Goal: Task Accomplishment & Management: Manage account settings

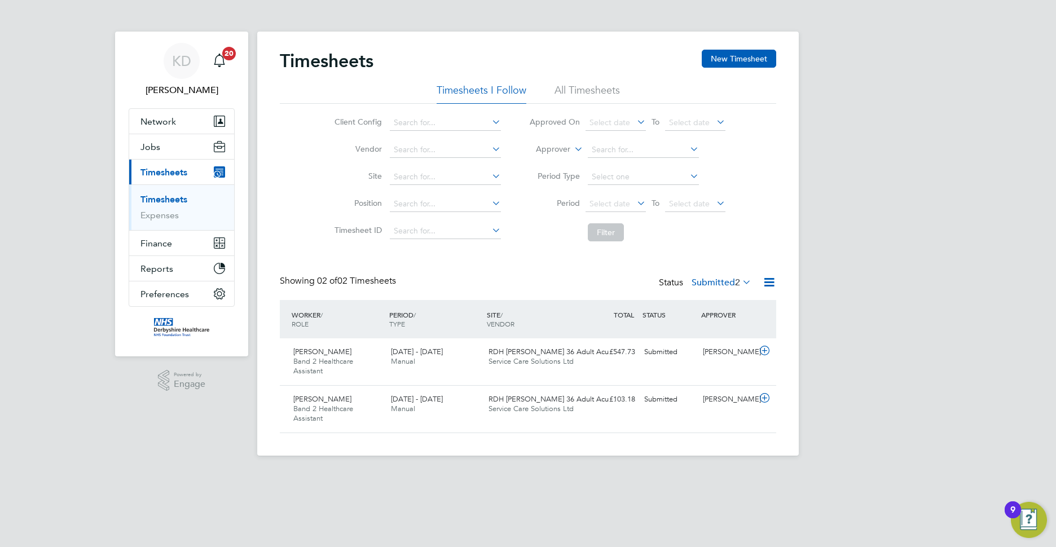
scroll to position [29, 98]
click at [447, 368] on div "[DATE] - [DATE] Manual" at bounding box center [435, 357] width 98 height 28
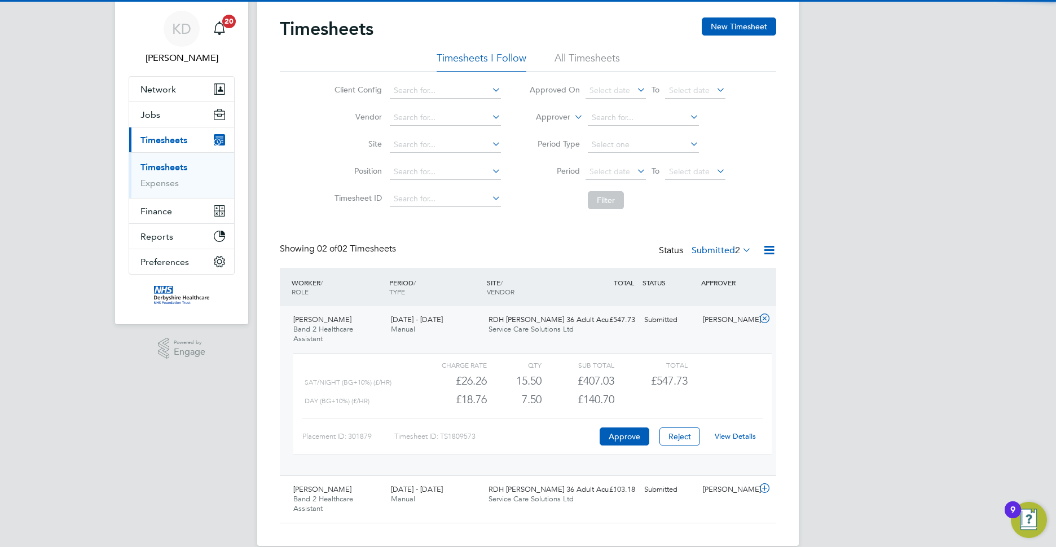
scroll to position [49, 0]
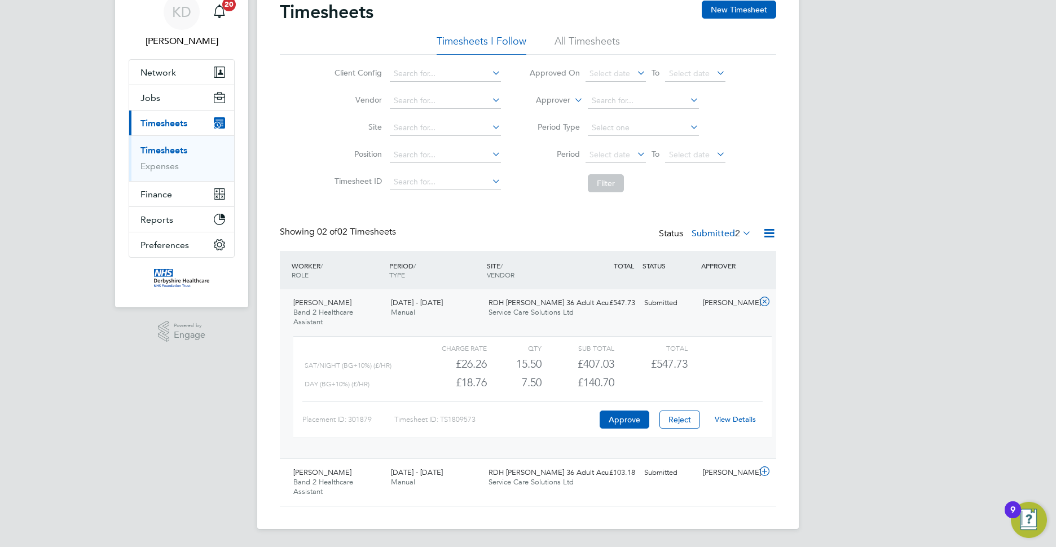
click at [733, 421] on link "View Details" at bounding box center [735, 420] width 41 height 10
drag, startPoint x: 159, startPoint y: 118, endPoint x: 179, endPoint y: 77, distance: 45.9
click at [160, 118] on span "Timesheets" at bounding box center [163, 123] width 47 height 11
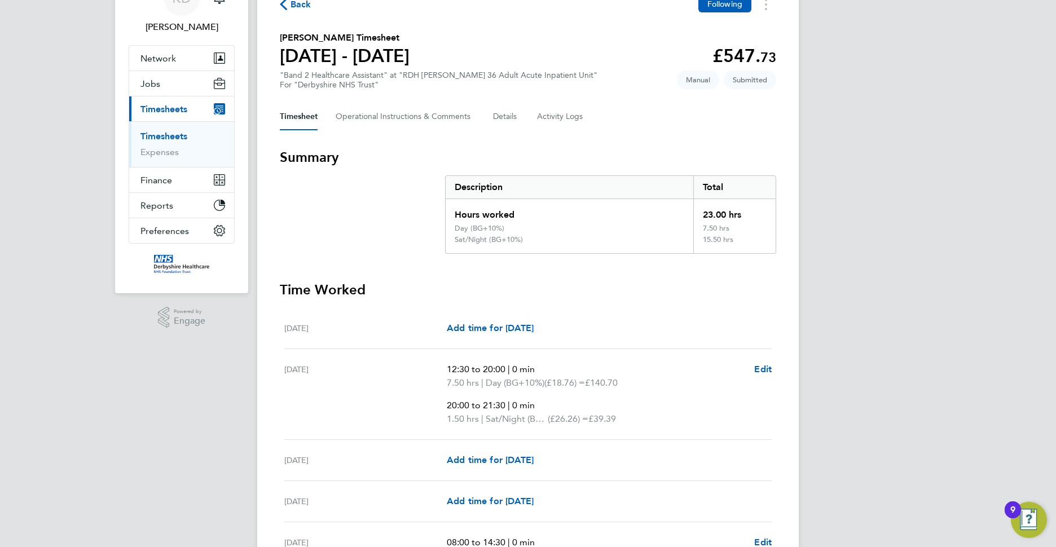
scroll to position [63, 0]
click at [416, 120] on Comments-tab "Operational Instructions & Comments" at bounding box center [405, 117] width 139 height 27
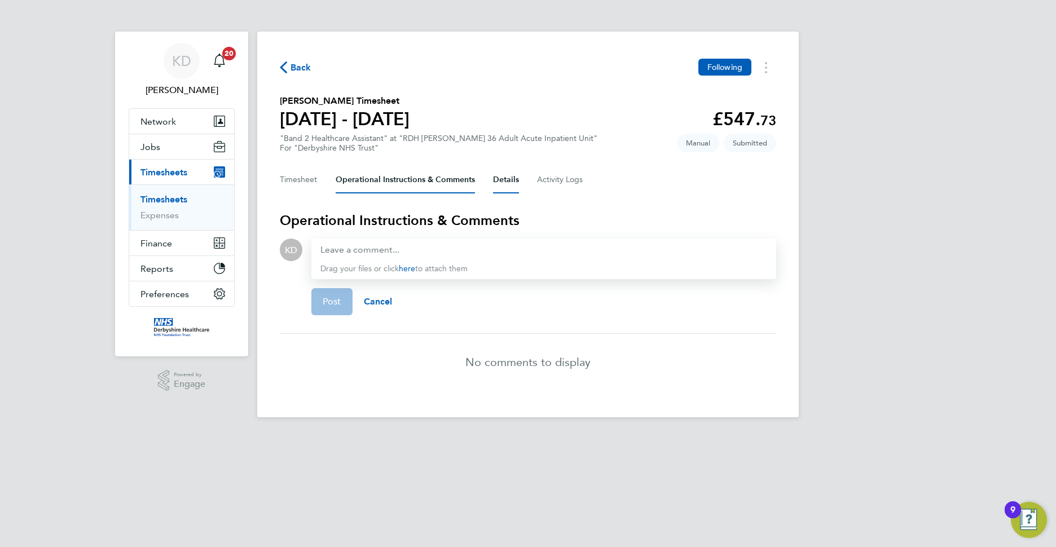
click at [504, 187] on button "Details" at bounding box center [506, 179] width 26 height 27
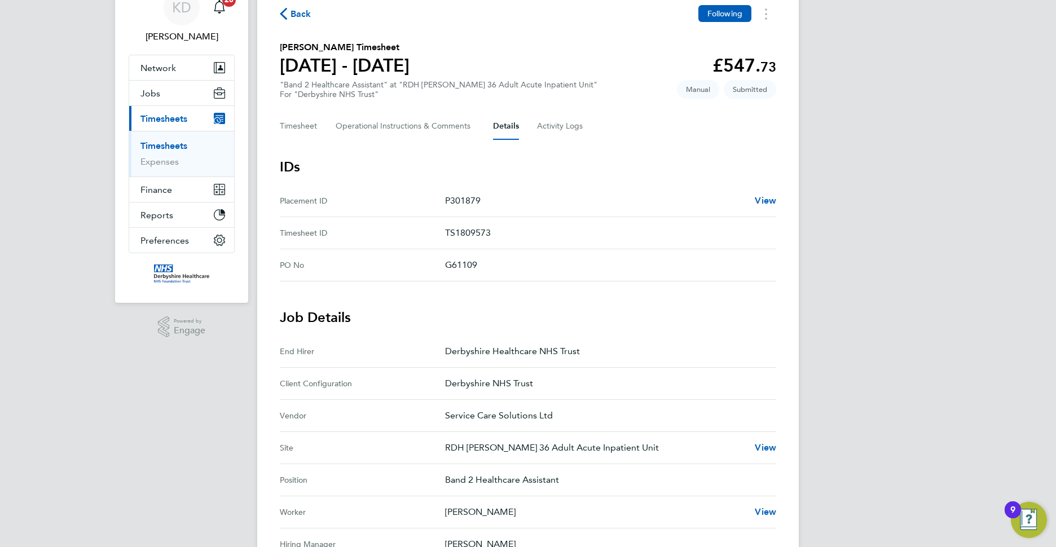
scroll to position [56, 0]
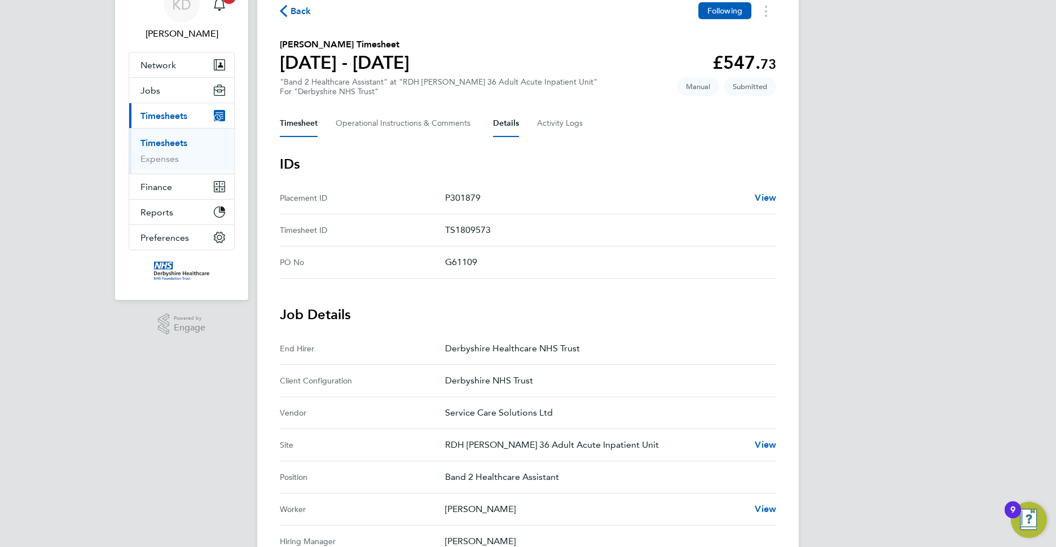
click at [300, 126] on button "Timesheet" at bounding box center [299, 123] width 38 height 27
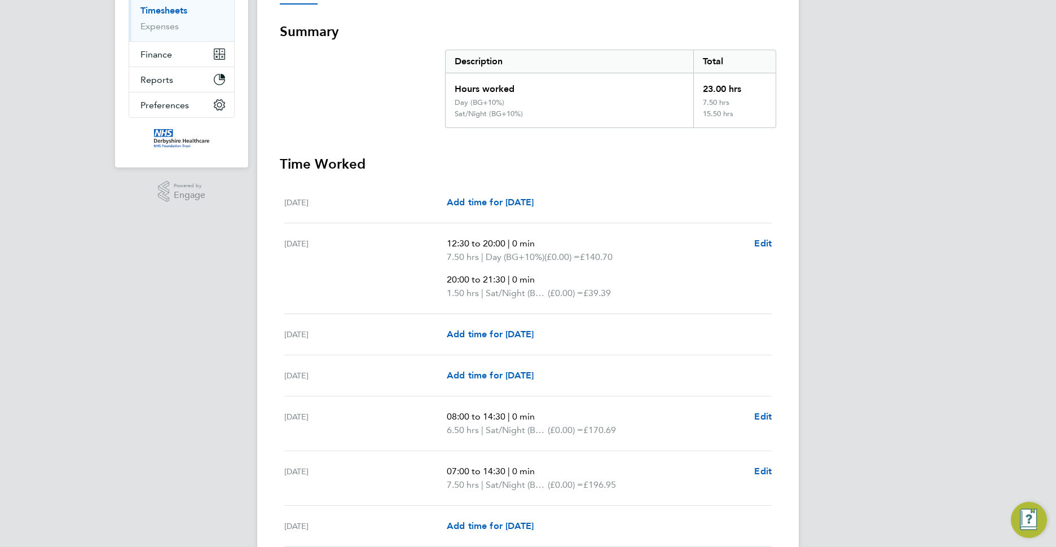
scroll to position [288, 0]
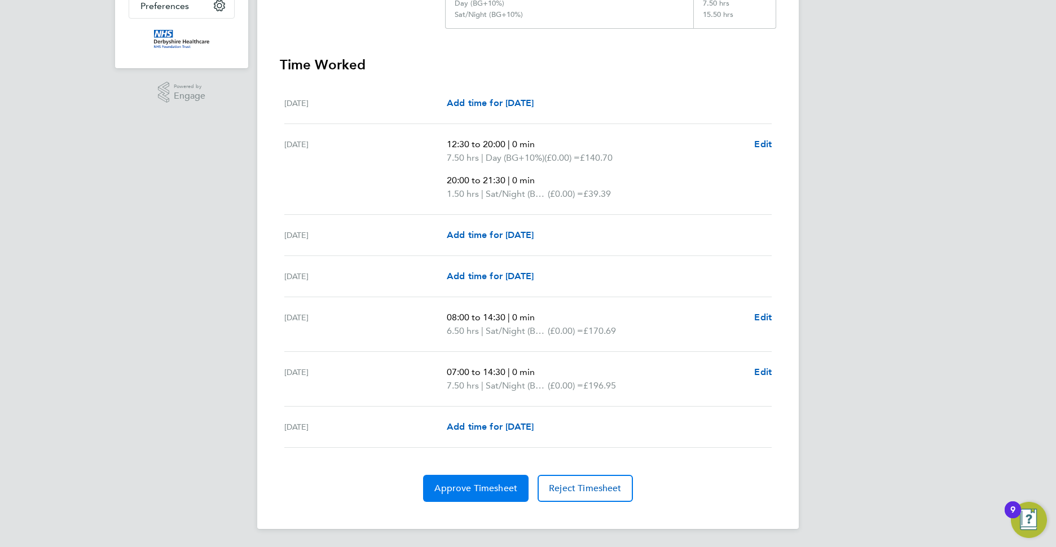
click at [504, 498] on button "Approve Timesheet" at bounding box center [476, 488] width 106 height 27
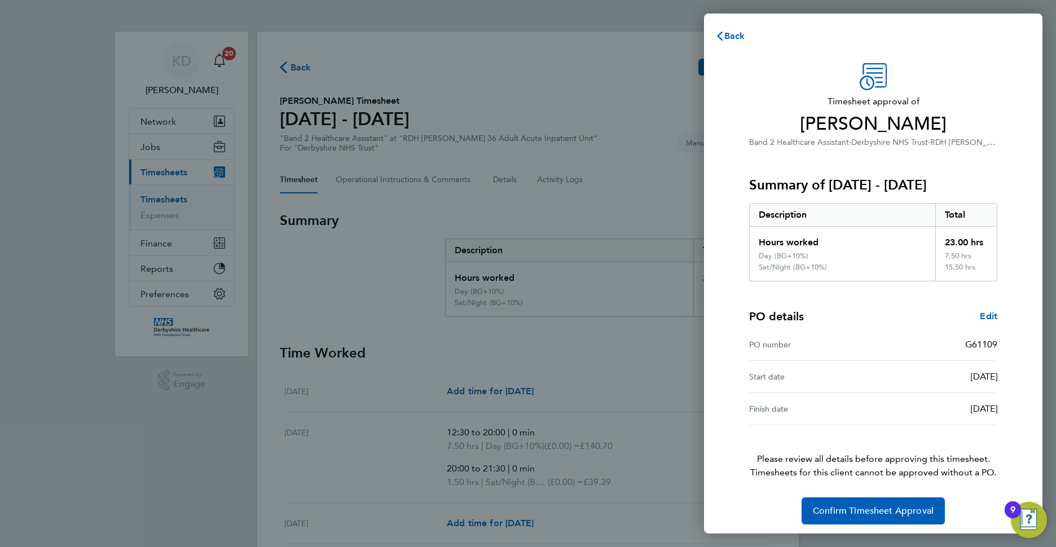
scroll to position [5, 0]
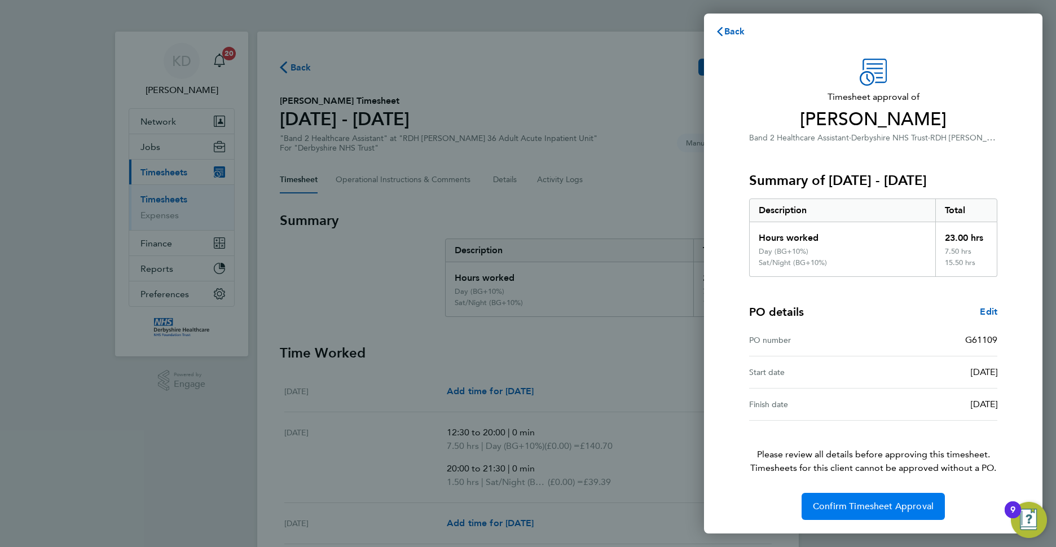
click at [938, 504] on button "Confirm Timesheet Approval" at bounding box center [873, 506] width 143 height 27
